Goal: Task Accomplishment & Management: Use online tool/utility

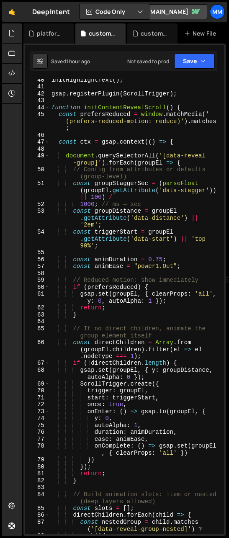
scroll to position [341, 0]
click at [182, 58] on button "Save" at bounding box center [194, 61] width 41 height 15
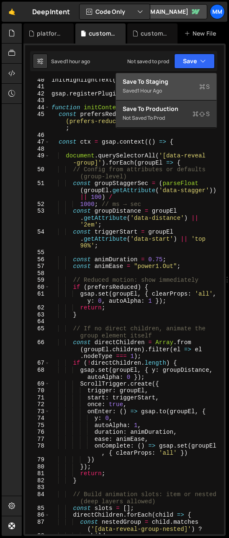
click at [179, 83] on div "Save to Staging S" at bounding box center [166, 81] width 87 height 8
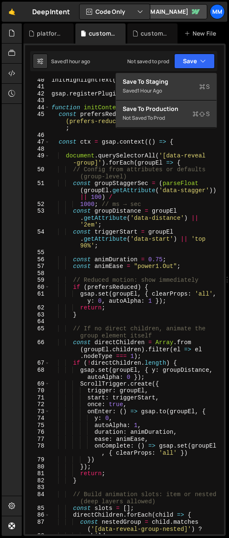
scroll to position [0, 0]
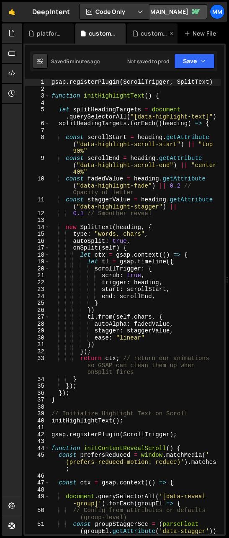
click at [146, 36] on div "custom.css" at bounding box center [154, 33] width 27 height 8
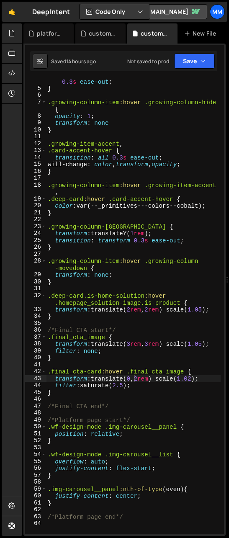
click at [68, 356] on div "transition : opacity 0.3 s ease-out , transform 0.3 s ease-out ; } .growing-col…" at bounding box center [133, 309] width 174 height 476
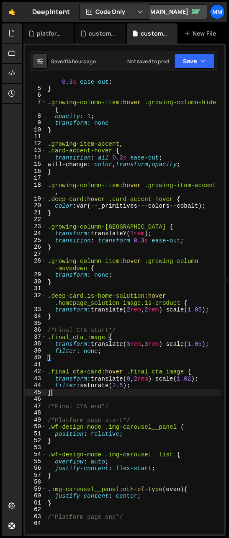
click at [57, 394] on div "transition : opacity 0.3 s ease-out , transform 0.3 s ease-out ; } .growing-col…" at bounding box center [133, 309] width 174 height 476
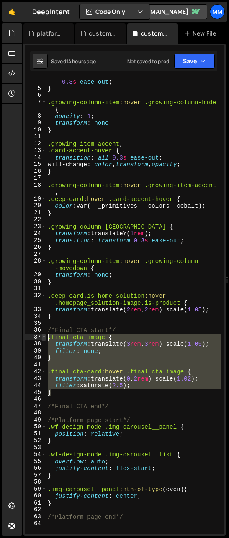
drag, startPoint x: 53, startPoint y: 385, endPoint x: 44, endPoint y: 335, distance: 50.6
click at [44, 335] on div "} 4 5 6 7 8 9 10 11 12 13 14 15 16 17 18 19 20 21 22 23 24 25 26 27 28 29 30 31…" at bounding box center [124, 306] width 199 height 455
type textarea ".final_cta_image { transform: translate(3rem, 3rem) scale(1.05);"
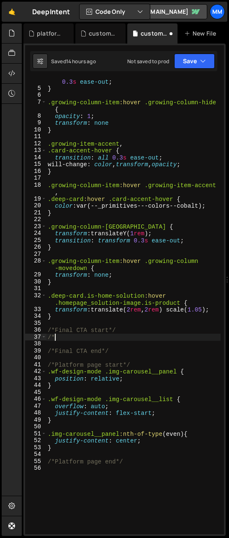
type textarea "/"
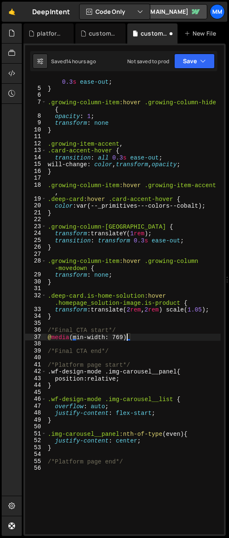
scroll to position [0, 5]
type textarea "@media (min-width: 769px){}"
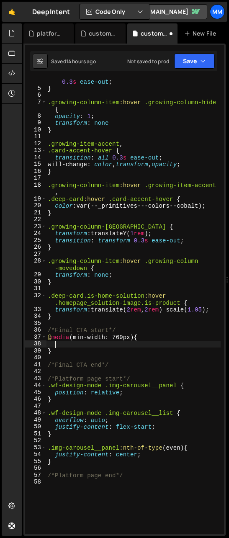
click at [125, 336] on div "transition : opacity 0.3 s ease-out , transform 0.3 s ease-out ; } .growing-col…" at bounding box center [133, 309] width 174 height 476
click at [125, 348] on div "transition : opacity 0.3 s ease-out , transform 0.3 s ease-out ; } .growing-col…" at bounding box center [133, 309] width 174 height 476
type textarea "}"
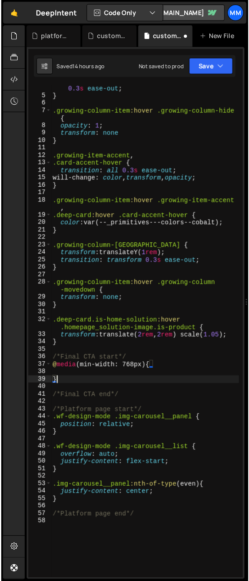
scroll to position [0, 0]
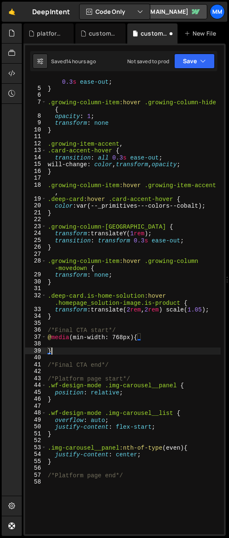
click at [125, 343] on div "transition : opacity 0.3 s ease-out , transform 0.3 s ease-out ; } .growing-col…" at bounding box center [133, 309] width 174 height 476
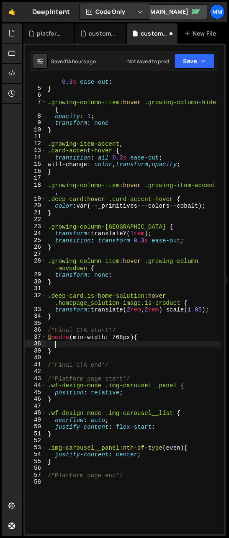
paste textarea "}"
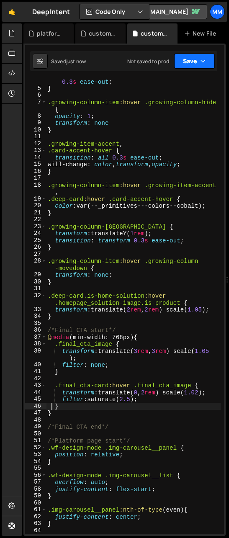
type textarea "}"
click at [186, 60] on button "Save" at bounding box center [194, 61] width 41 height 15
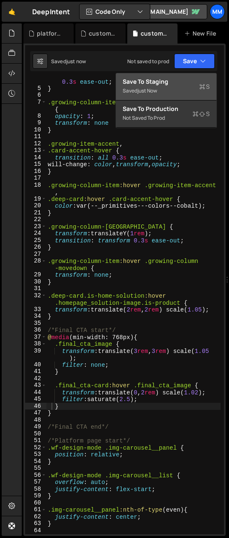
click at [173, 95] on div "Saved just now" at bounding box center [166, 91] width 87 height 10
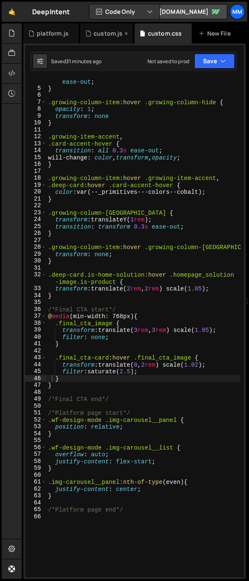
click at [101, 31] on div "custom.js" at bounding box center [108, 33] width 29 height 8
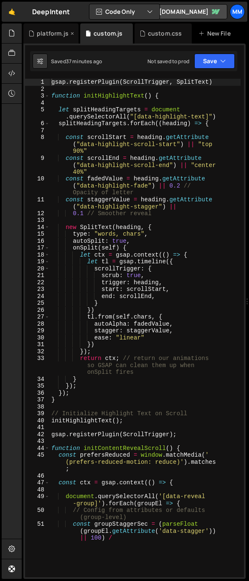
click at [46, 34] on div "platform.js" at bounding box center [53, 33] width 32 height 8
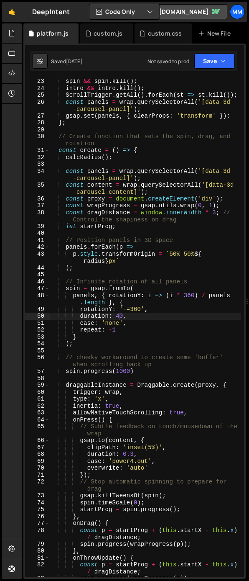
scroll to position [248, 0]
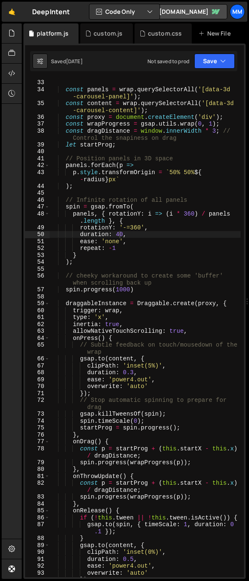
click at [119, 236] on div "calcRadius ( ) ; const panels = wrap . querySelectorAll ( '[data-3d -carousel-p…" at bounding box center [145, 328] width 191 height 512
type textarea "duration: 50,"
